Goal: Task Accomplishment & Management: Manage account settings

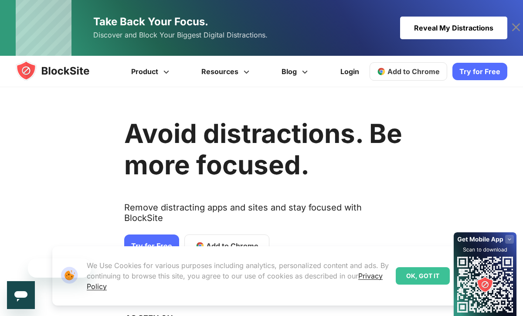
click at [162, 234] on link "Try for Free" at bounding box center [151, 245] width 55 height 23
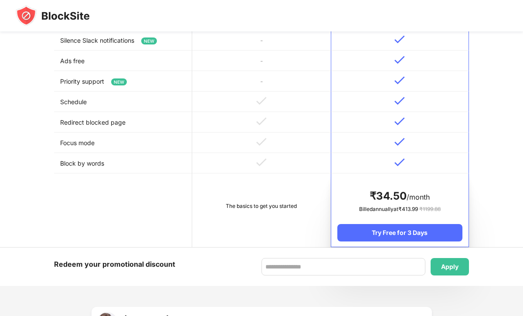
scroll to position [366, 0]
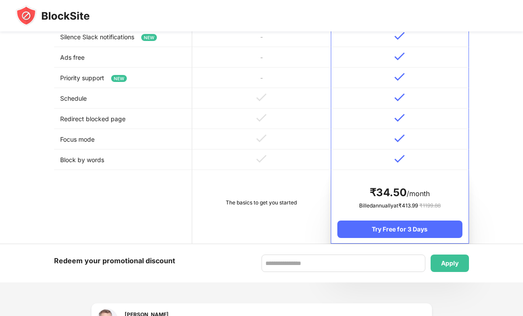
click at [268, 207] on div "The basics to get you started" at bounding box center [261, 202] width 126 height 9
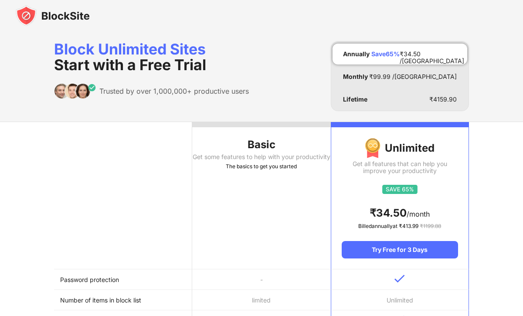
scroll to position [0, 0]
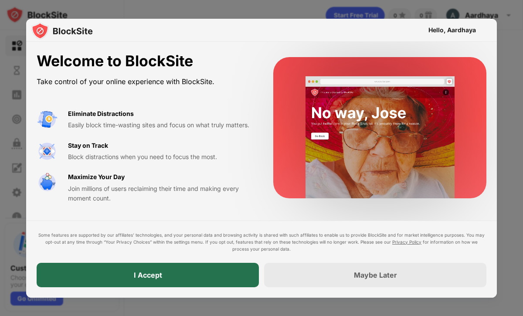
click at [141, 274] on div "I Accept" at bounding box center [148, 274] width 28 height 9
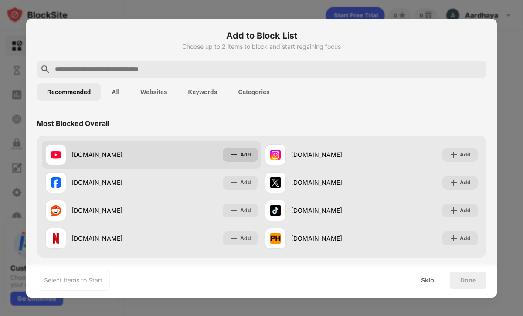
click at [244, 155] on div "Add" at bounding box center [245, 154] width 11 height 9
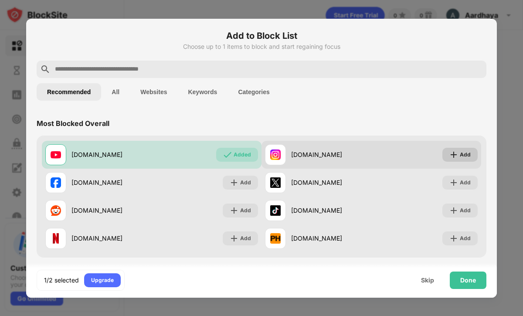
click at [457, 153] on img at bounding box center [453, 154] width 9 height 9
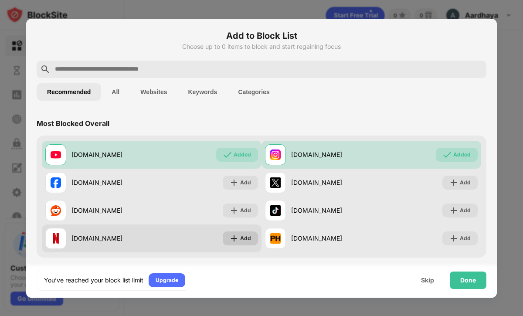
click at [249, 238] on div "Add" at bounding box center [245, 238] width 11 height 9
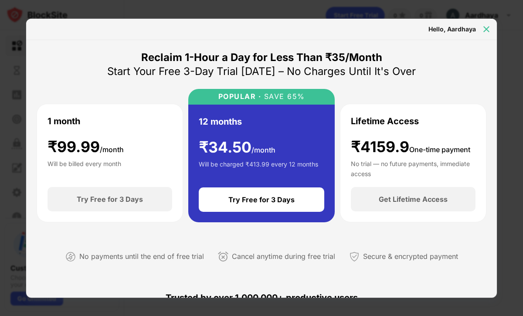
click at [486, 29] on img at bounding box center [486, 29] width 9 height 9
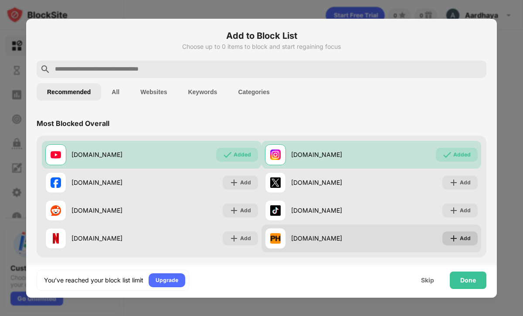
click at [458, 238] on img at bounding box center [453, 238] width 9 height 9
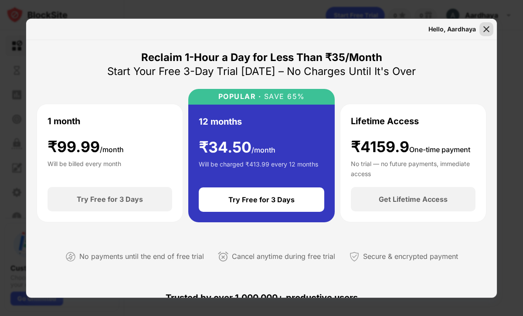
click at [483, 26] on img at bounding box center [486, 29] width 9 height 9
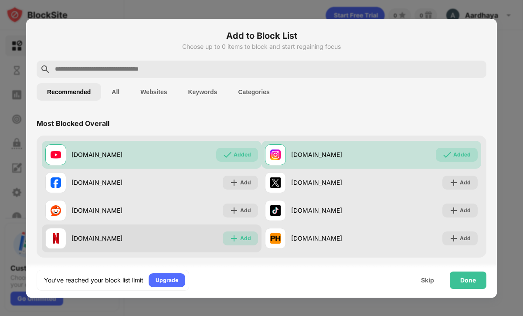
click at [248, 238] on div "Add" at bounding box center [245, 238] width 11 height 9
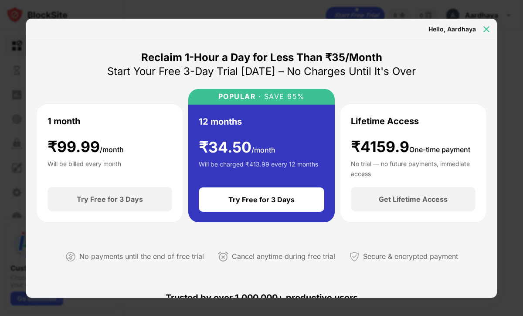
click at [482, 25] on img at bounding box center [486, 29] width 9 height 9
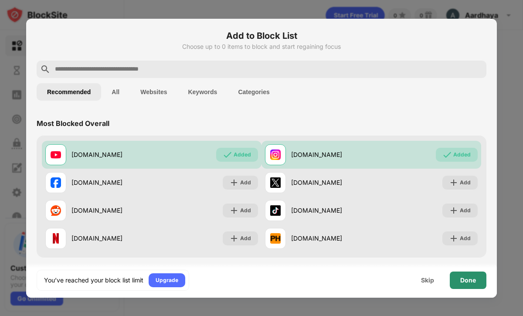
click at [462, 279] on div "Done" at bounding box center [468, 280] width 16 height 7
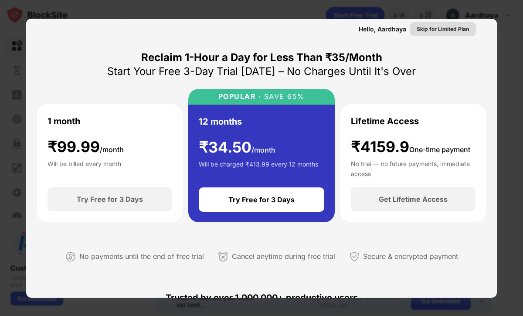
click at [437, 29] on div "Skip for Limited Plan" at bounding box center [442, 29] width 52 height 9
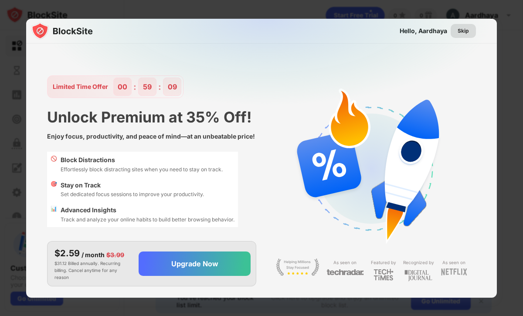
click at [463, 30] on div "Skip" at bounding box center [462, 31] width 11 height 9
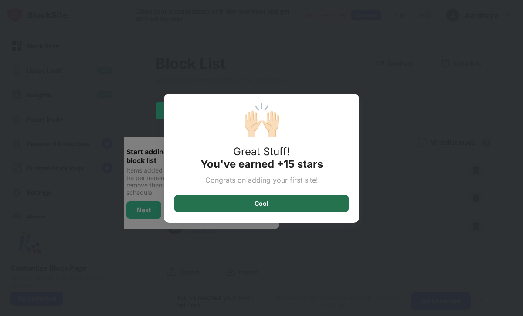
click at [275, 201] on div "Cool" at bounding box center [261, 203] width 174 height 17
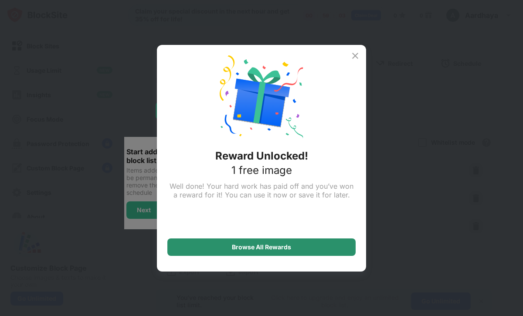
click at [278, 245] on div "Browse All Rewards" at bounding box center [261, 246] width 59 height 7
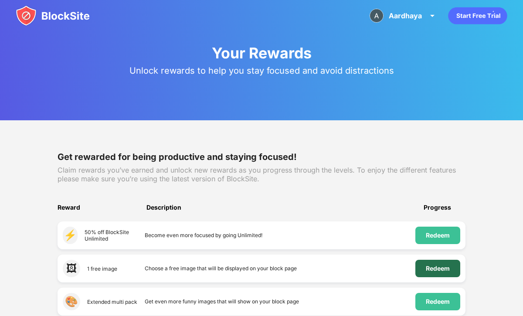
click at [432, 270] on div "Redeem" at bounding box center [437, 268] width 24 height 7
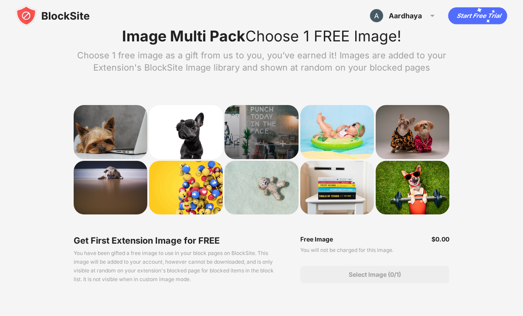
click at [266, 134] on div at bounding box center [261, 132] width 74 height 54
click at [282, 145] on img at bounding box center [282, 143] width 17 height 17
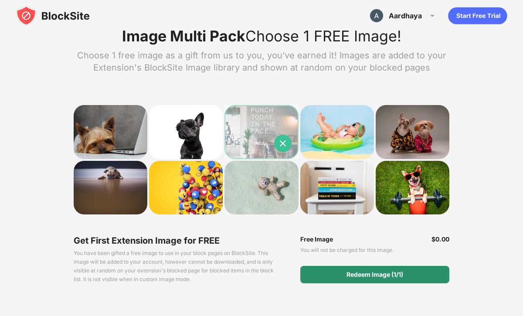
click at [342, 272] on div "Redeem Image (1/1)" at bounding box center [374, 274] width 149 height 17
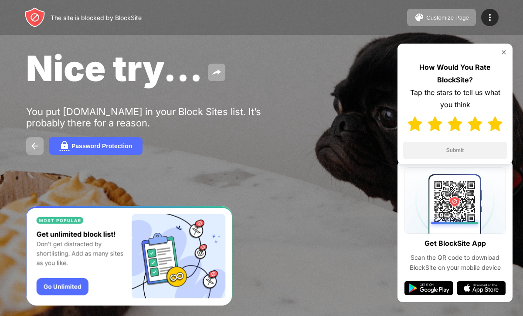
click at [493, 122] on img at bounding box center [494, 123] width 15 height 15
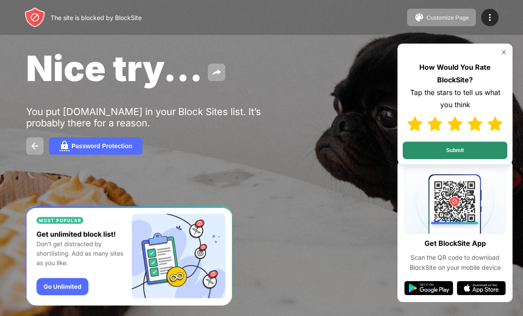
click at [474, 153] on button "Submit" at bounding box center [454, 150] width 105 height 17
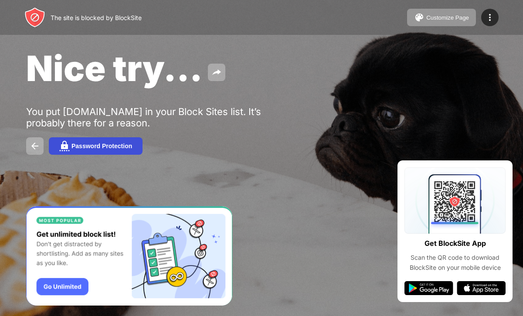
click at [102, 146] on div "Password Protection" at bounding box center [101, 145] width 61 height 7
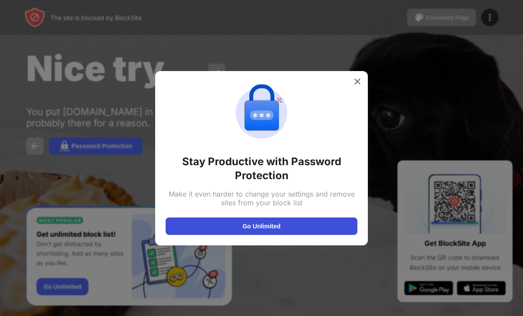
click at [246, 230] on button "Go Unlimited" at bounding box center [261, 225] width 192 height 17
